Goal: Download file/media

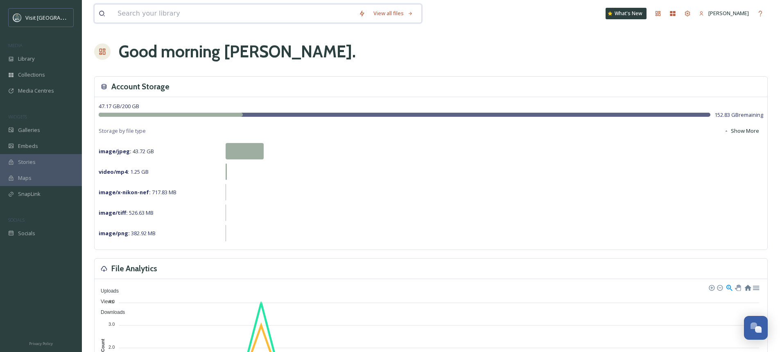
click at [176, 15] on input at bounding box center [233, 14] width 241 height 18
type input "sports"
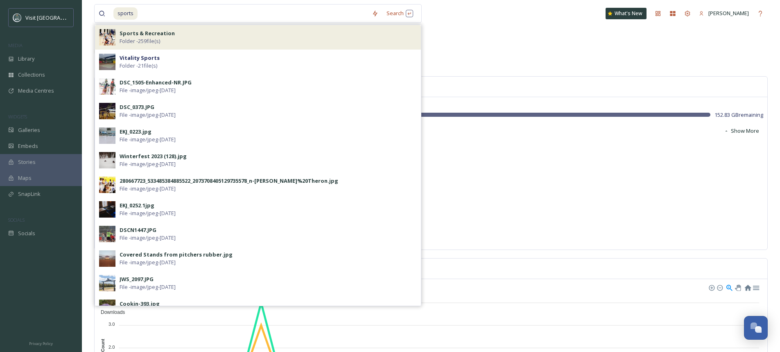
click at [183, 32] on div "Sports & Recreation Folder - 259 file(s)" at bounding box center [268, 37] width 297 height 16
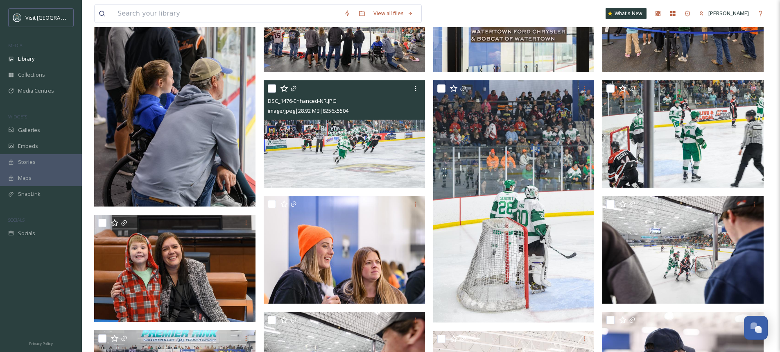
scroll to position [573, 0]
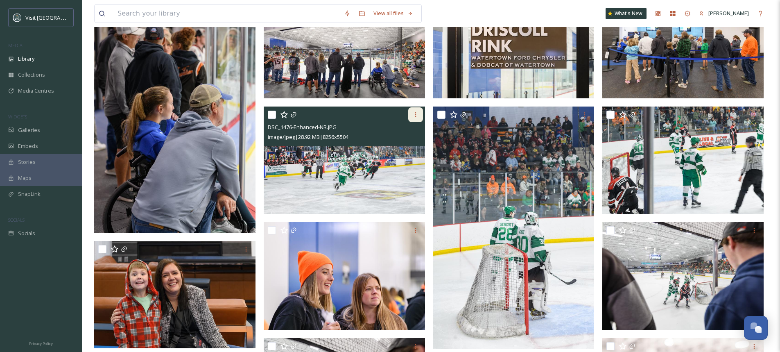
click at [416, 115] on icon at bounding box center [415, 114] width 7 height 7
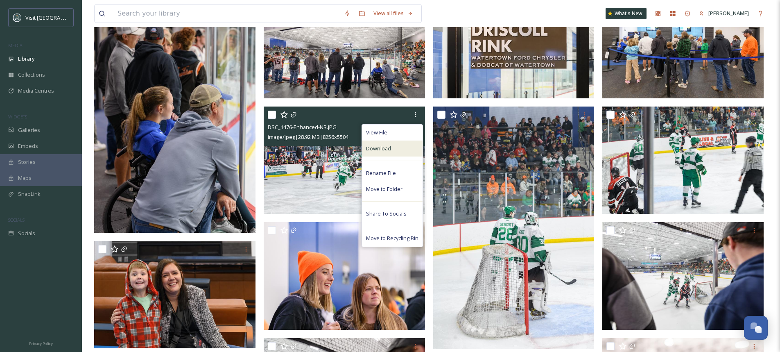
click at [404, 148] on div "Download" at bounding box center [392, 148] width 61 height 16
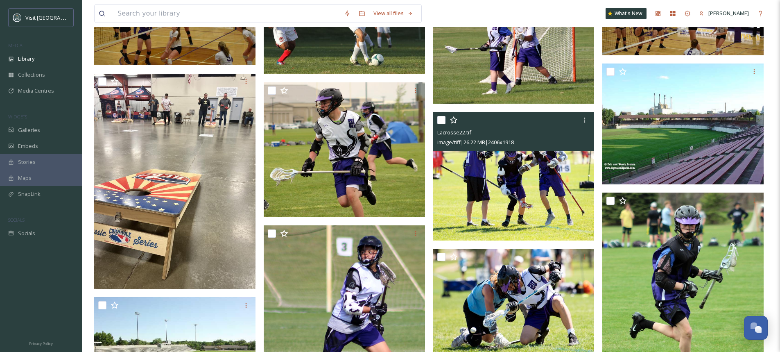
scroll to position [2949, 0]
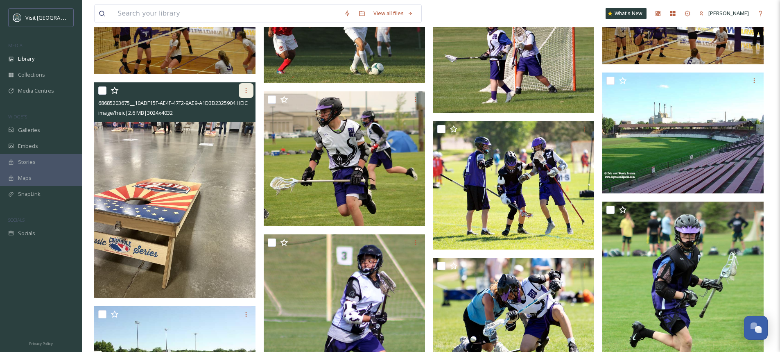
click at [245, 90] on icon at bounding box center [246, 90] width 7 height 7
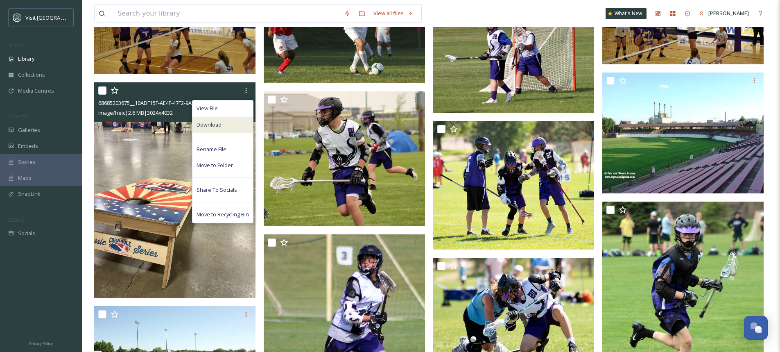
click at [217, 127] on span "Download" at bounding box center [209, 125] width 25 height 8
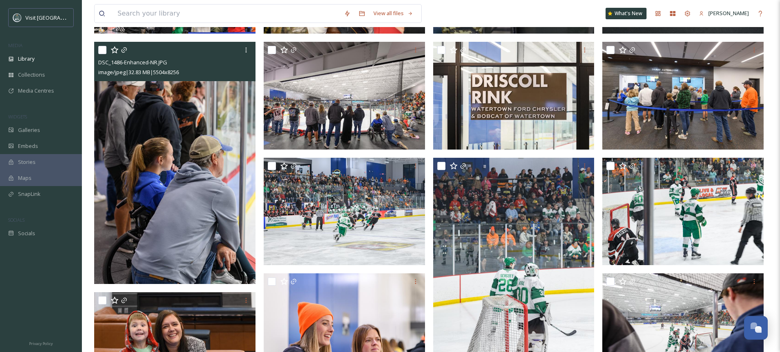
scroll to position [383, 0]
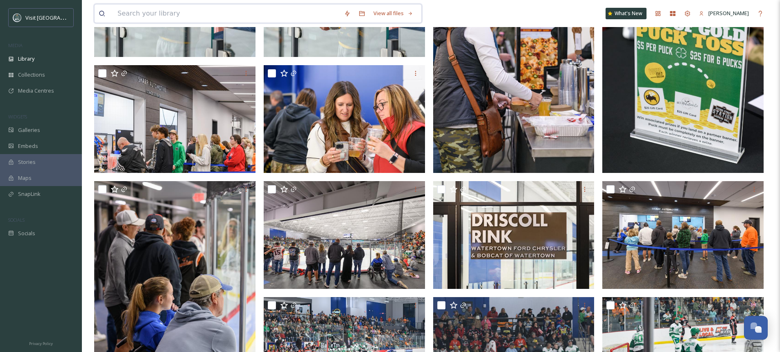
click at [184, 13] on input at bounding box center [226, 14] width 226 height 18
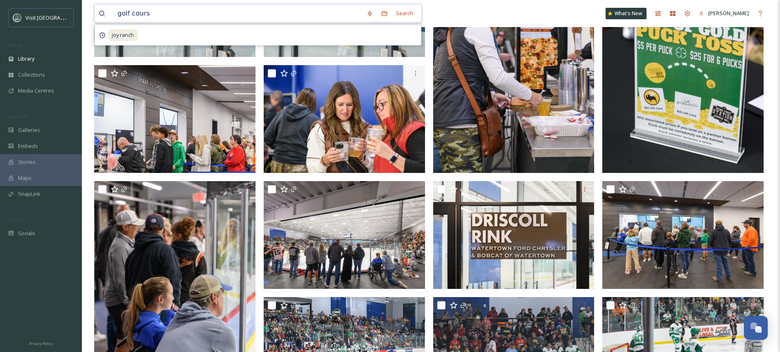
type input "golf course"
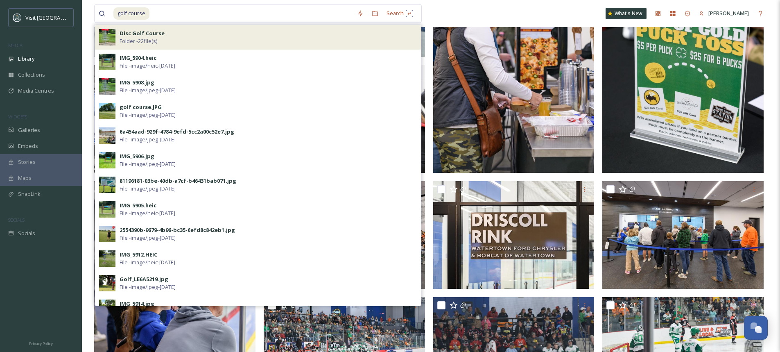
click at [179, 41] on div "Disc Golf Course Folder - 22 file(s)" at bounding box center [268, 37] width 297 height 16
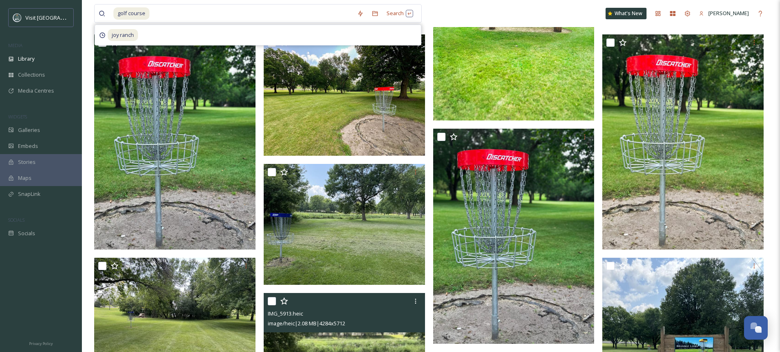
scroll to position [391, 0]
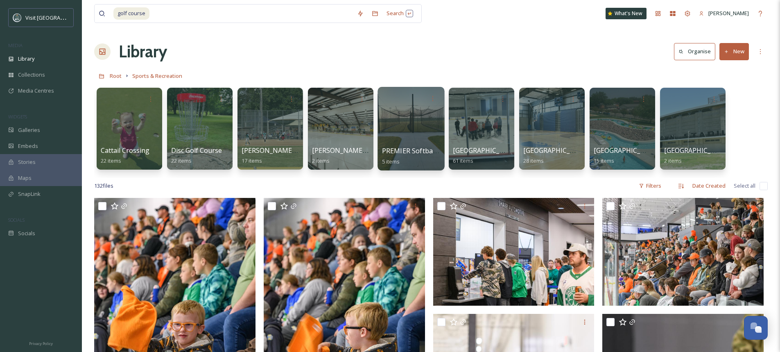
click at [413, 127] on div at bounding box center [411, 129] width 67 height 84
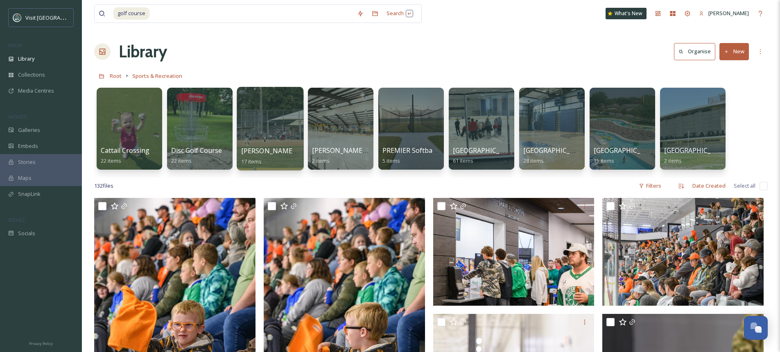
click at [276, 120] on div at bounding box center [270, 129] width 67 height 84
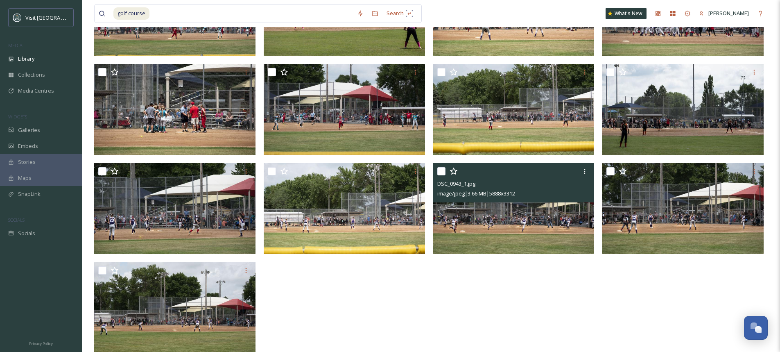
scroll to position [260, 0]
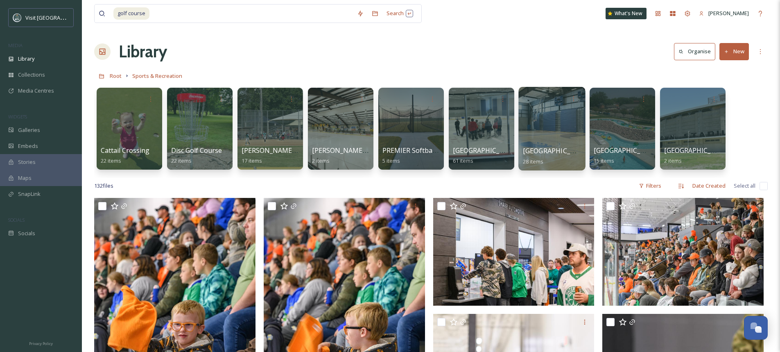
click at [553, 132] on div at bounding box center [551, 129] width 67 height 84
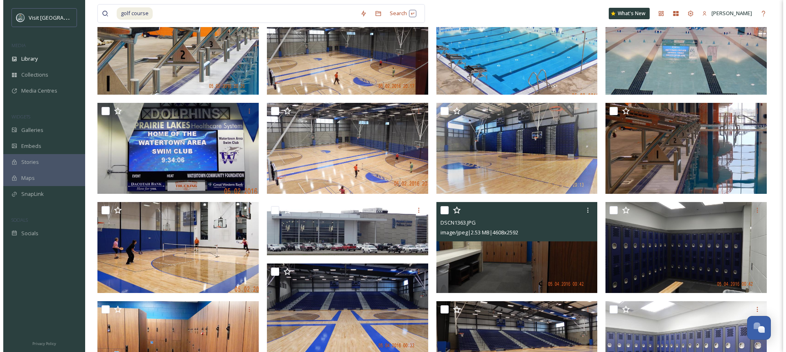
scroll to position [164, 0]
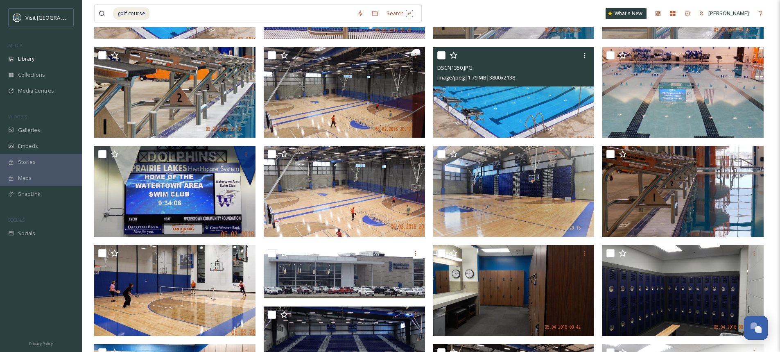
click at [514, 104] on img at bounding box center [513, 92] width 161 height 91
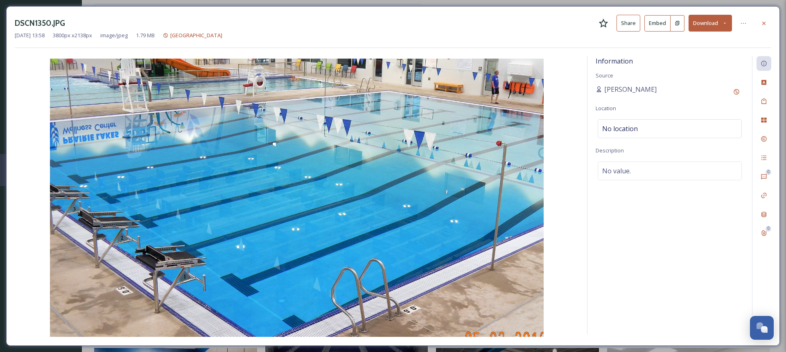
click at [708, 27] on button "Download" at bounding box center [710, 23] width 43 height 17
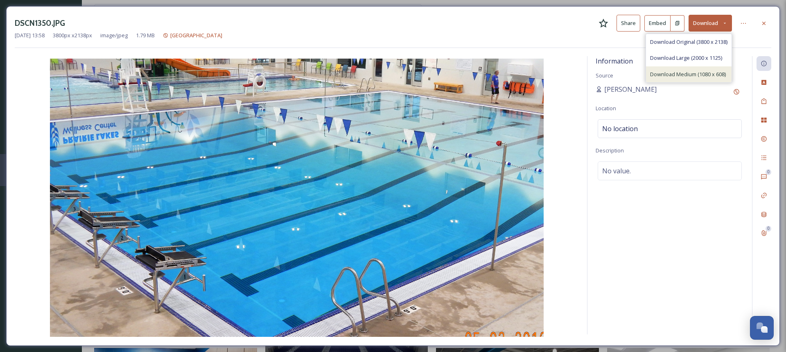
click at [678, 72] on span "Download Medium (1080 x 608)" at bounding box center [688, 74] width 76 height 8
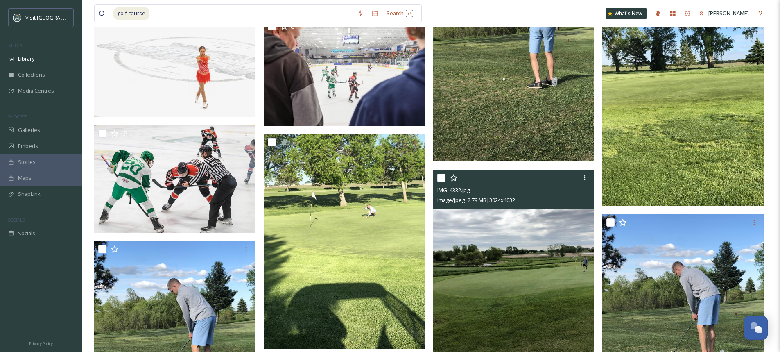
scroll to position [2130, 0]
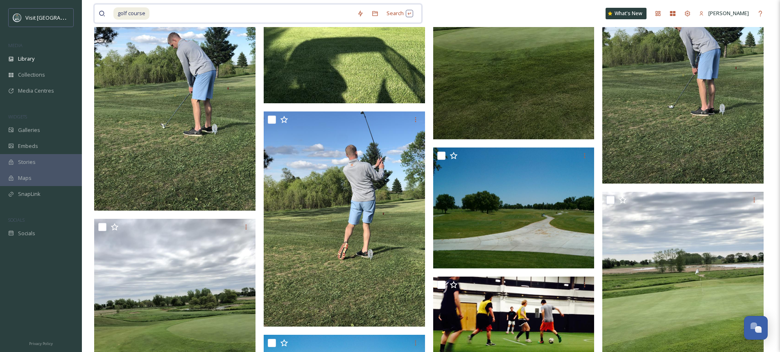
drag, startPoint x: 185, startPoint y: 11, endPoint x: 193, endPoint y: 11, distance: 8.2
click at [185, 11] on input at bounding box center [251, 14] width 203 height 18
click at [31, 60] on span "Library" at bounding box center [26, 59] width 16 height 8
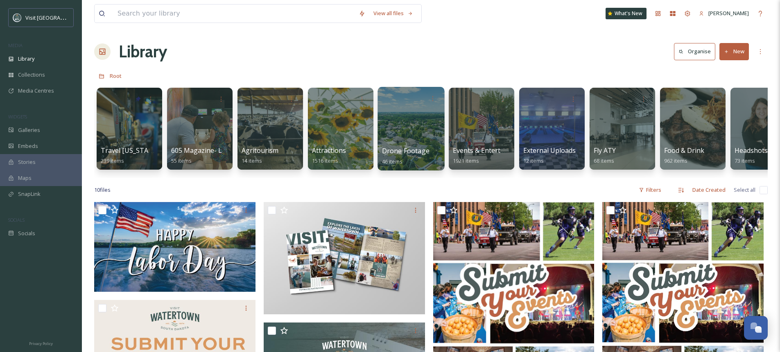
click at [422, 152] on span "Drone Footage" at bounding box center [406, 150] width 48 height 9
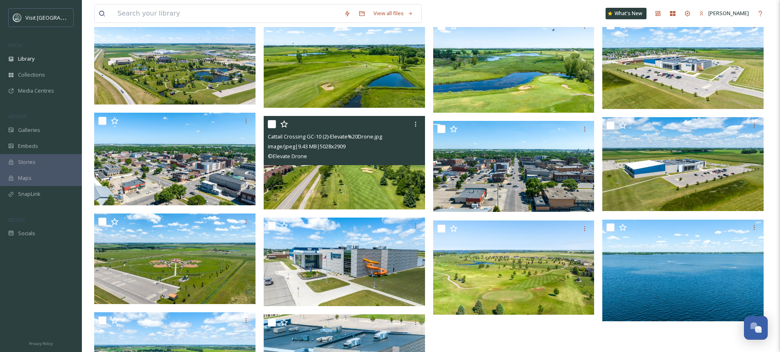
scroll to position [966, 0]
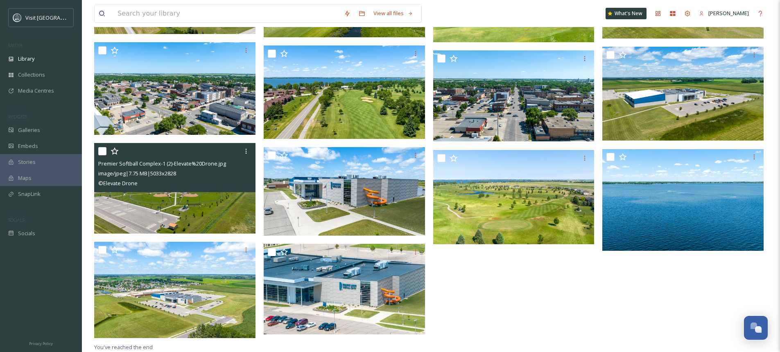
click at [206, 206] on img at bounding box center [174, 188] width 161 height 91
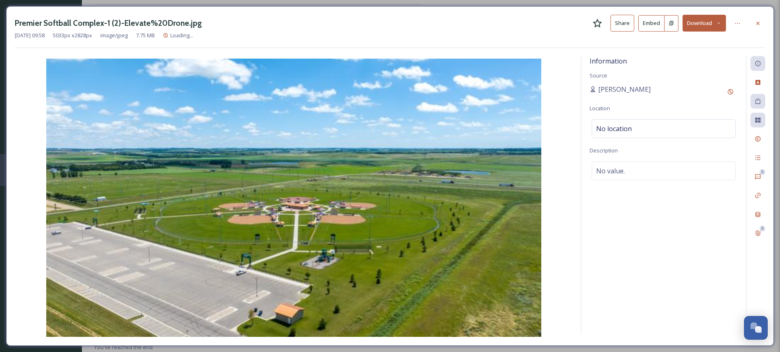
scroll to position [963, 0]
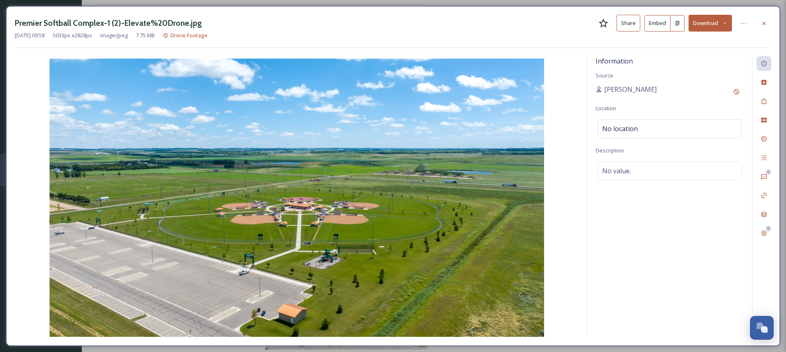
click at [711, 25] on button "Download" at bounding box center [710, 23] width 43 height 17
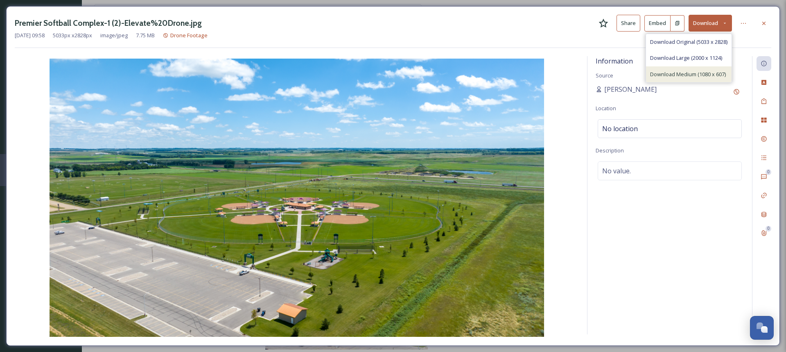
click at [696, 72] on span "Download Medium (1080 x 607)" at bounding box center [688, 74] width 76 height 8
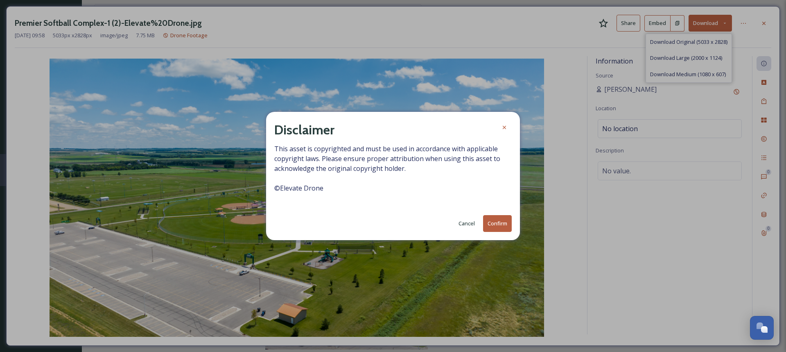
click at [493, 225] on button "Confirm" at bounding box center [497, 223] width 29 height 17
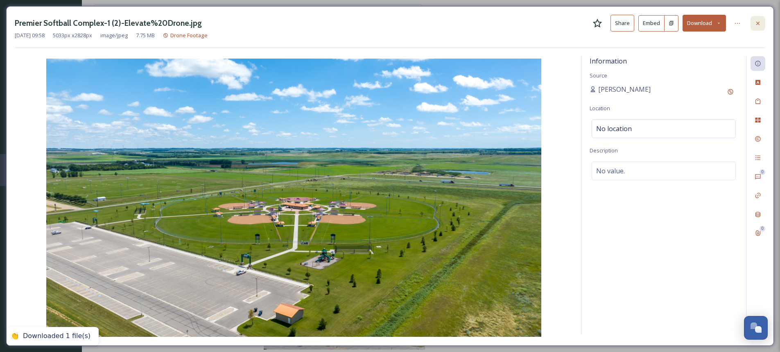
click at [764, 23] on div at bounding box center [758, 23] width 15 height 15
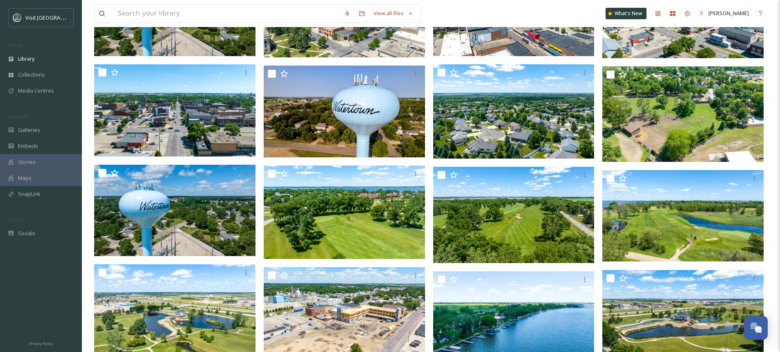
scroll to position [21, 0]
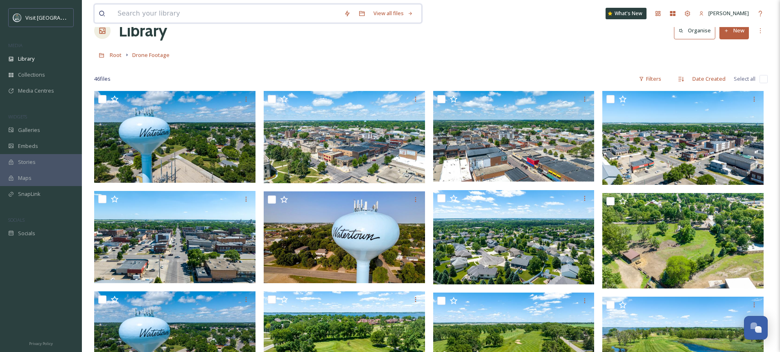
click at [176, 15] on input at bounding box center [226, 14] width 226 height 18
type input "joy ranch"
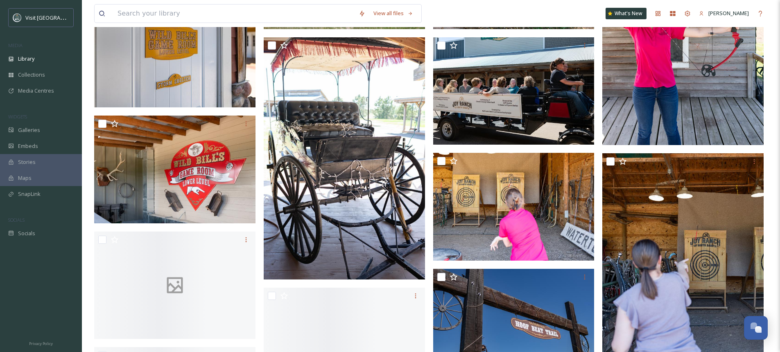
scroll to position [1024, 0]
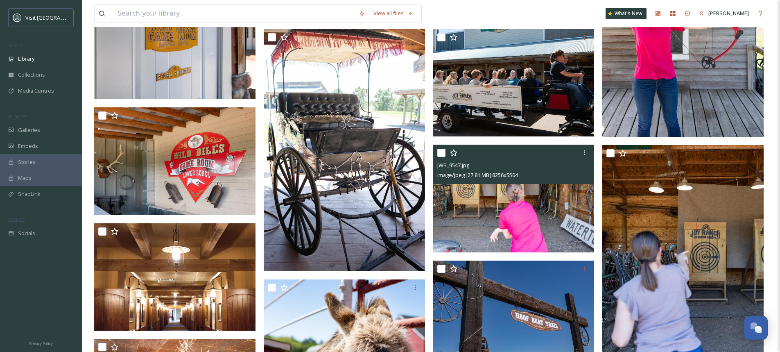
click at [562, 212] on img at bounding box center [513, 199] width 161 height 108
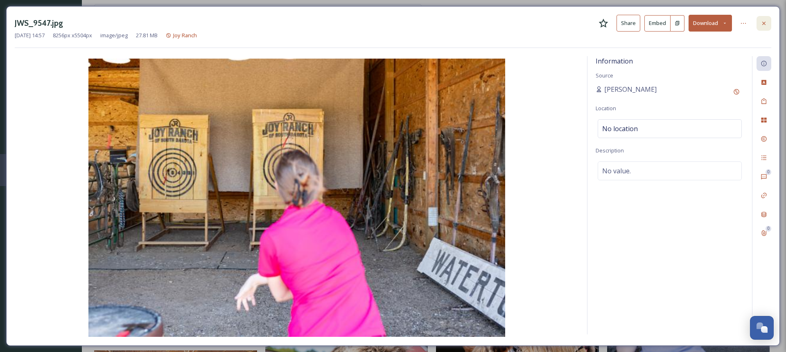
click at [765, 26] on icon at bounding box center [764, 23] width 7 height 7
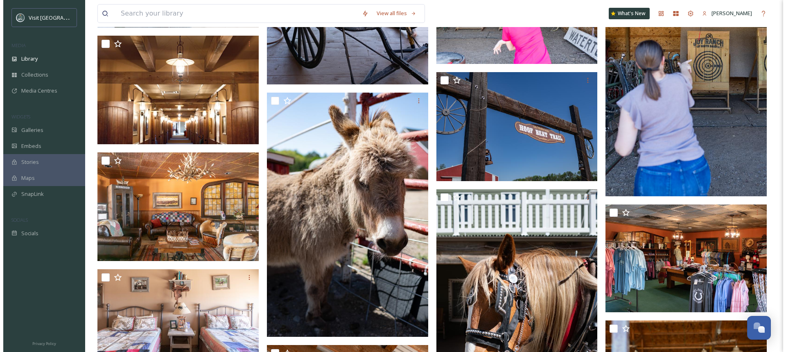
scroll to position [1147, 0]
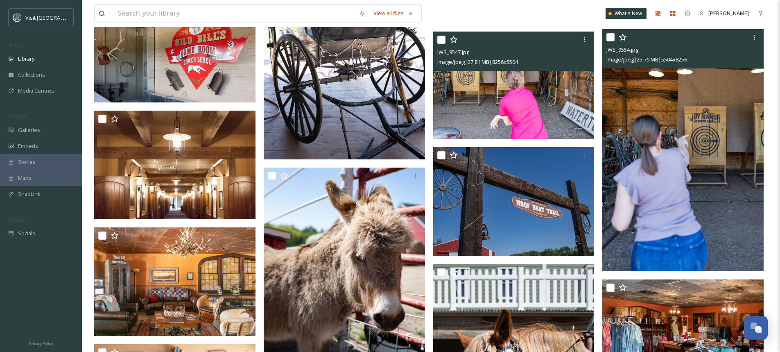
click at [722, 148] on img at bounding box center [682, 150] width 161 height 242
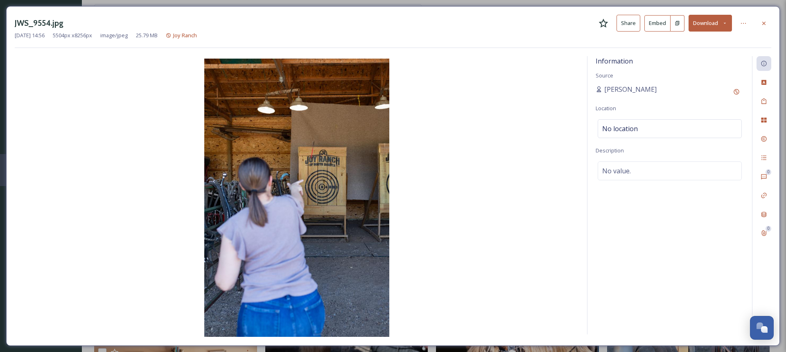
click at [702, 26] on button "Download" at bounding box center [710, 23] width 43 height 17
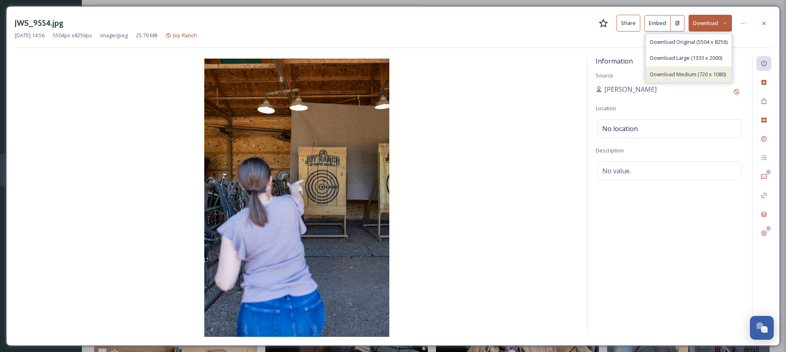
click at [693, 73] on span "Download Medium (720 x 1080)" at bounding box center [688, 74] width 76 height 8
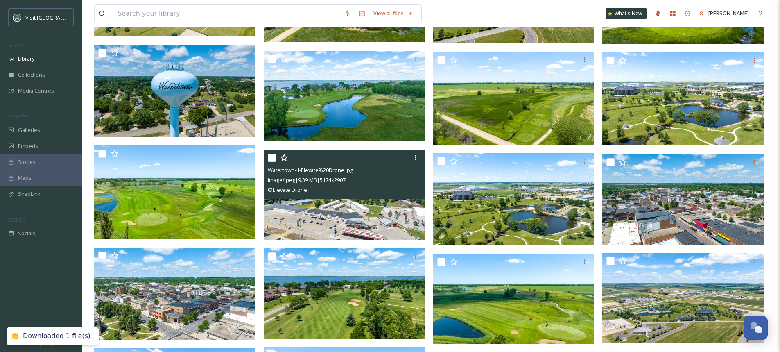
scroll to position [434, 0]
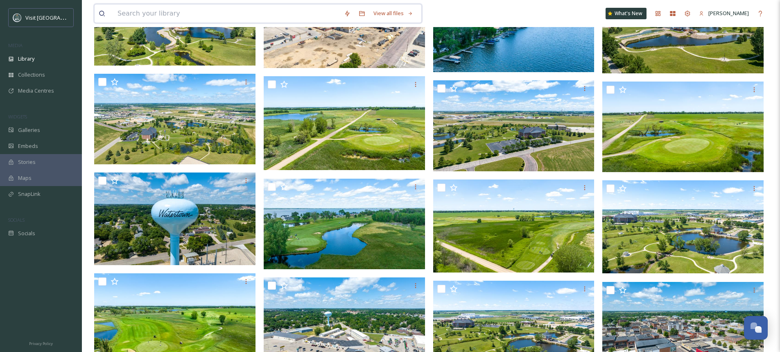
click at [243, 10] on input at bounding box center [226, 14] width 226 height 18
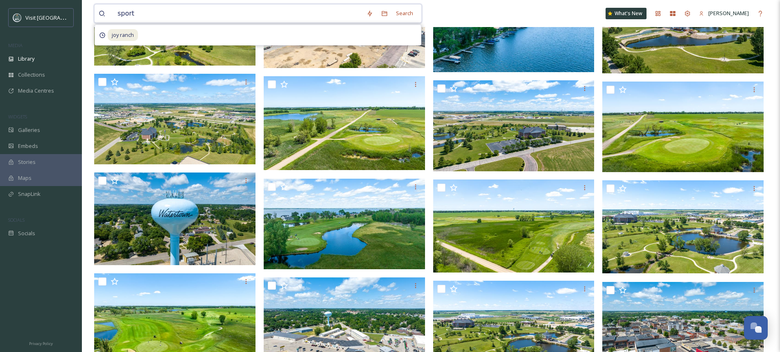
type input "sports"
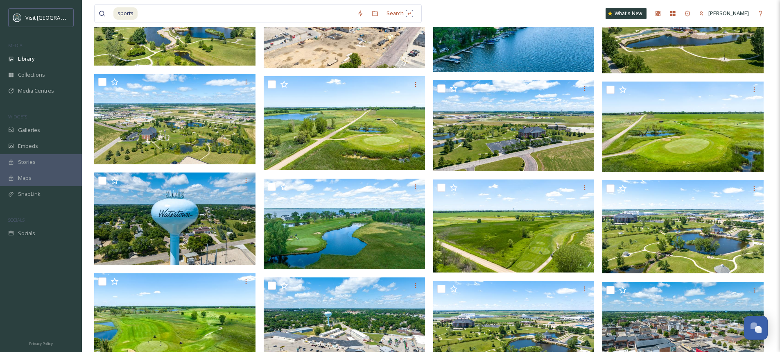
click at [521, 5] on div "sports Search What's New [PERSON_NAME]" at bounding box center [431, 13] width 674 height 27
click at [185, 16] on input at bounding box center [245, 14] width 215 height 18
click at [147, 13] on input at bounding box center [245, 14] width 215 height 18
drag, startPoint x: 147, startPoint y: 13, endPoint x: 112, endPoint y: 13, distance: 35.2
click at [112, 13] on div "sports" at bounding box center [226, 14] width 254 height 18
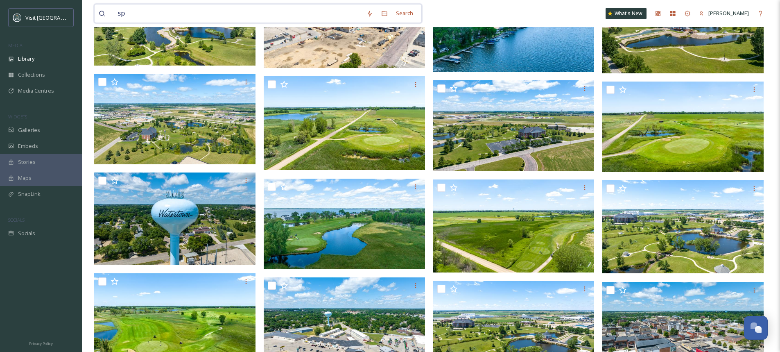
type input "s"
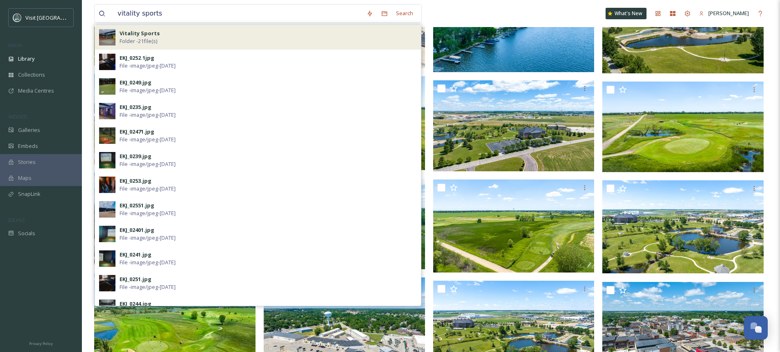
click at [157, 36] on div "Vitality Sports Folder - 21 file(s)" at bounding box center [268, 37] width 297 height 16
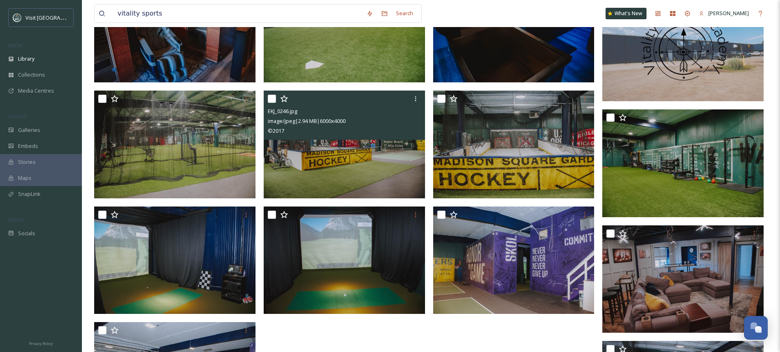
scroll to position [479, 0]
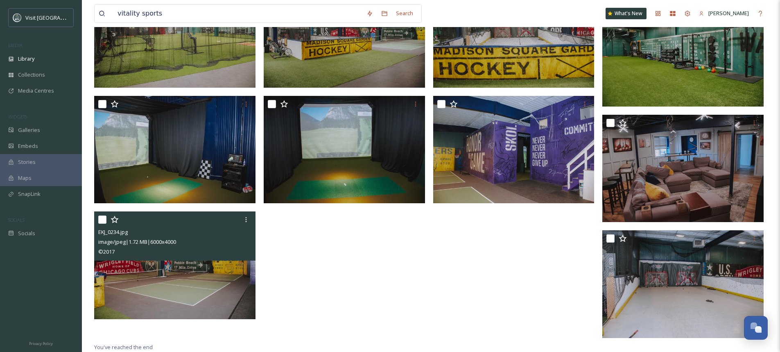
click at [181, 270] on img at bounding box center [174, 265] width 161 height 108
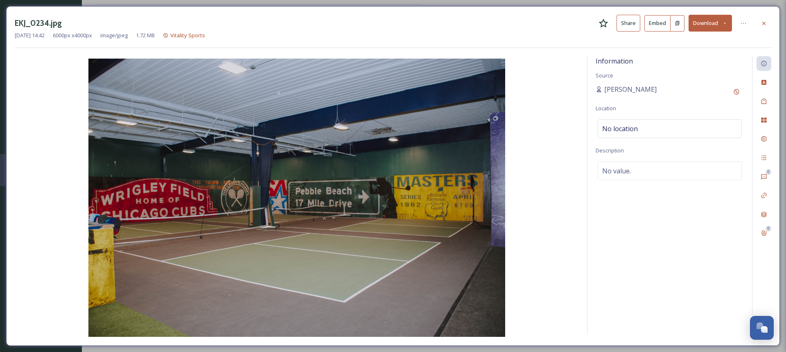
click at [712, 25] on button "Download" at bounding box center [710, 23] width 43 height 17
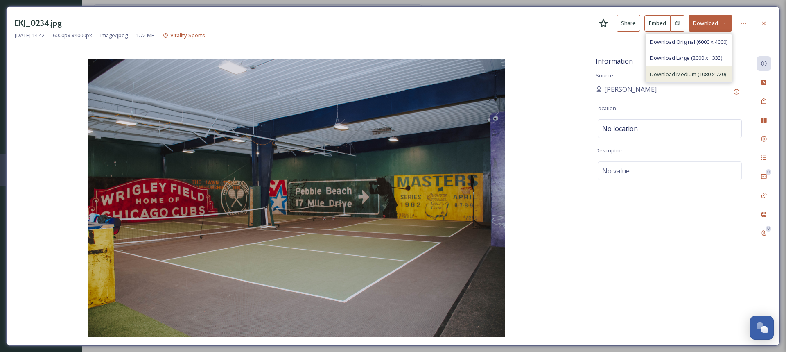
click at [690, 73] on span "Download Medium (1080 x 720)" at bounding box center [688, 74] width 76 height 8
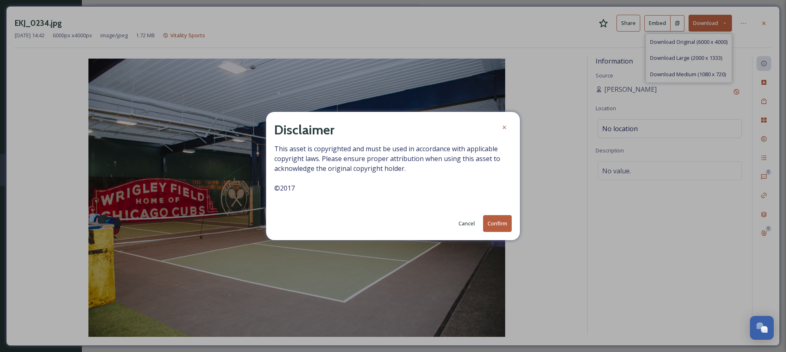
click at [496, 223] on button "Confirm" at bounding box center [497, 223] width 29 height 17
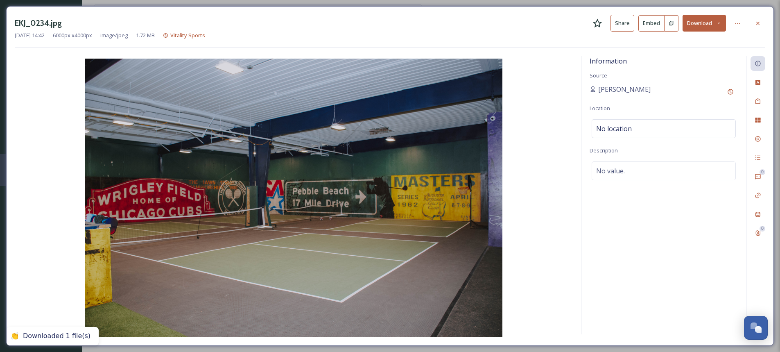
drag, startPoint x: 555, startPoint y: 191, endPoint x: 577, endPoint y: 177, distance: 26.7
click at [555, 191] on img at bounding box center [294, 198] width 558 height 278
click at [760, 22] on icon at bounding box center [758, 23] width 7 height 7
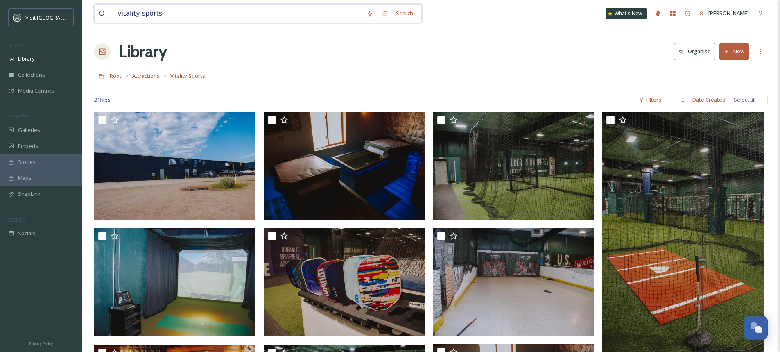
click at [219, 14] on input "vitality sports" at bounding box center [237, 14] width 249 height 18
drag, startPoint x: 219, startPoint y: 14, endPoint x: 100, endPoint y: 7, distance: 118.9
click at [100, 7] on div "vitality sports" at bounding box center [231, 14] width 264 height 18
type input "swimming"
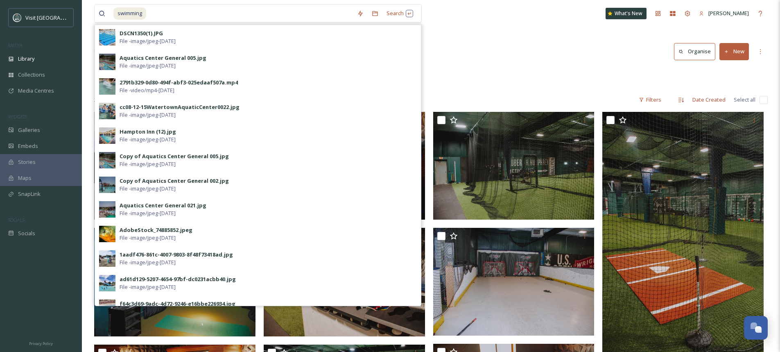
click at [502, 62] on div "Library Organise New" at bounding box center [431, 51] width 674 height 25
